Goal: Task Accomplishment & Management: Use online tool/utility

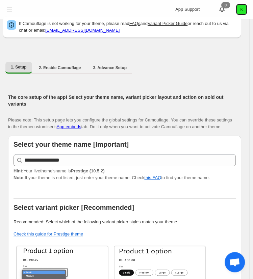
scroll to position [9, 0]
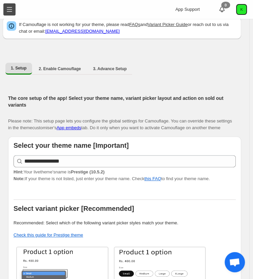
click at [9, 3] on button "Toggle menu" at bounding box center [9, 9] width 12 height 12
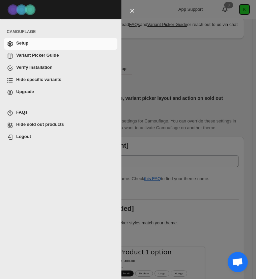
click at [33, 78] on span "Hide specific variants" at bounding box center [38, 79] width 45 height 5
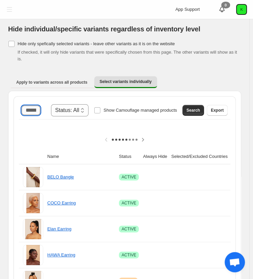
click at [40, 106] on input "Search product name" at bounding box center [31, 110] width 19 height 9
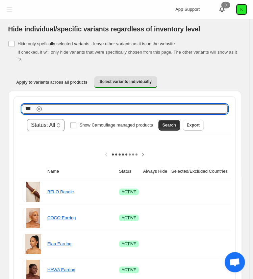
scroll to position [0, 6]
type input "****"
click at [40, 108] on icon "button" at bounding box center [39, 109] width 2 height 2
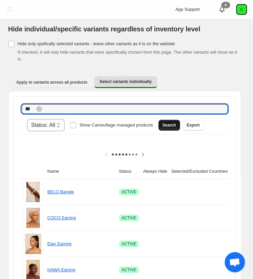
type input "****"
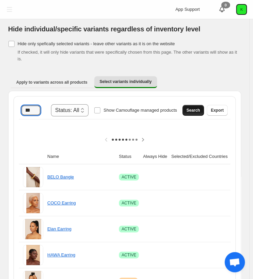
scroll to position [0, 0]
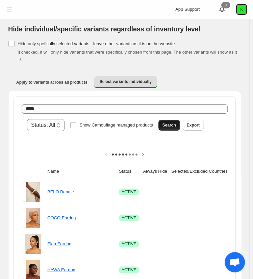
click at [176, 123] on span "Search" at bounding box center [169, 125] width 14 height 5
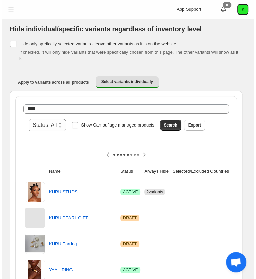
scroll to position [0, 95]
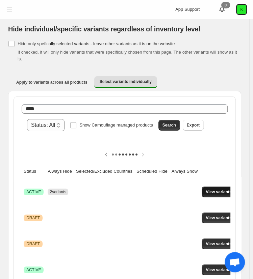
click at [212, 187] on button "View variants" at bounding box center [219, 192] width 34 height 11
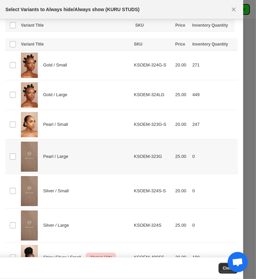
scroll to position [72, 0]
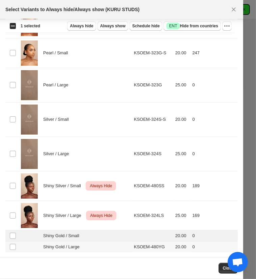
click at [12, 250] on td "Select product variant" at bounding box center [12, 247] width 14 height 11
click at [89, 25] on span "Always hide" at bounding box center [81, 25] width 23 height 5
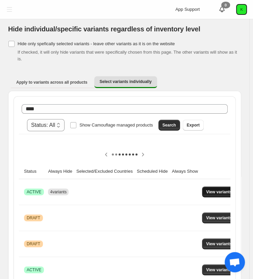
click at [211, 189] on span "View variants" at bounding box center [219, 191] width 26 height 5
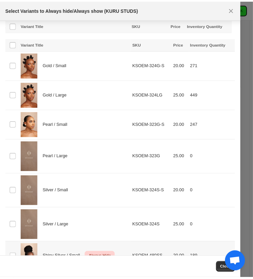
scroll to position [77, 0]
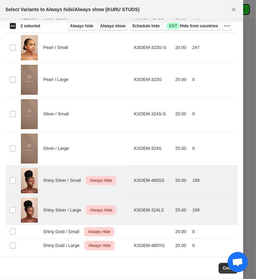
click at [119, 25] on span "Always show" at bounding box center [112, 25] width 25 height 5
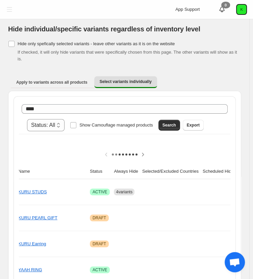
scroll to position [0, 0]
